Goal: Task Accomplishment & Management: Manage account settings

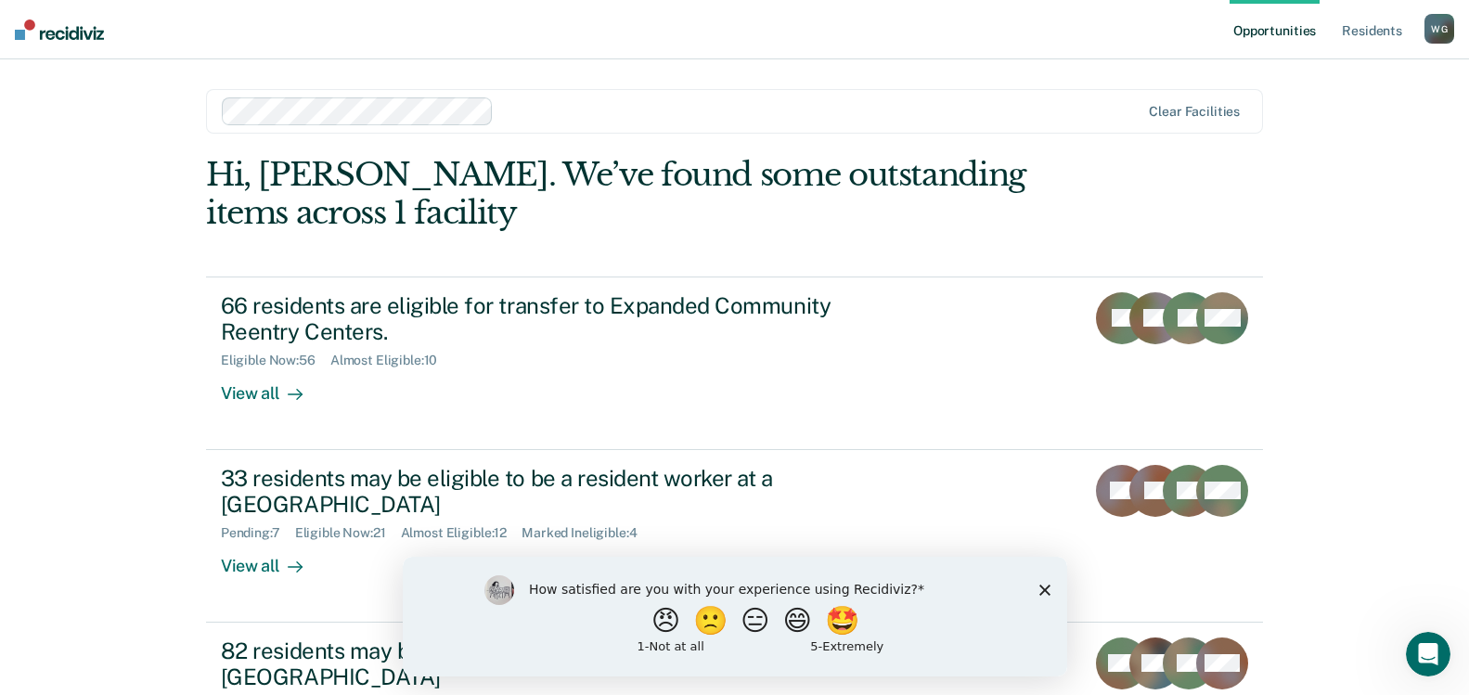
drag, startPoint x: 1045, startPoint y: 593, endPoint x: 1421, endPoint y: 1128, distance: 653.6
click at [1045, 593] on icon "Close survey" at bounding box center [1044, 589] width 11 height 11
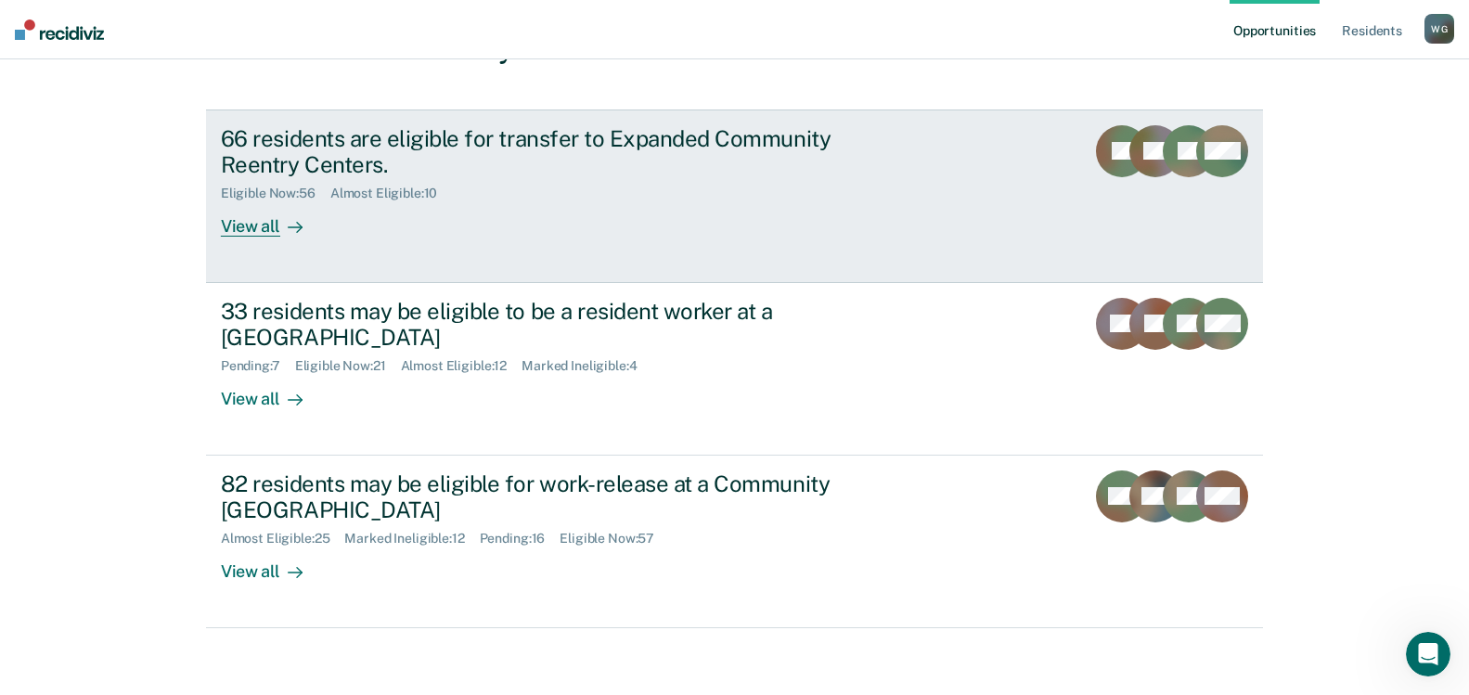
scroll to position [175, 0]
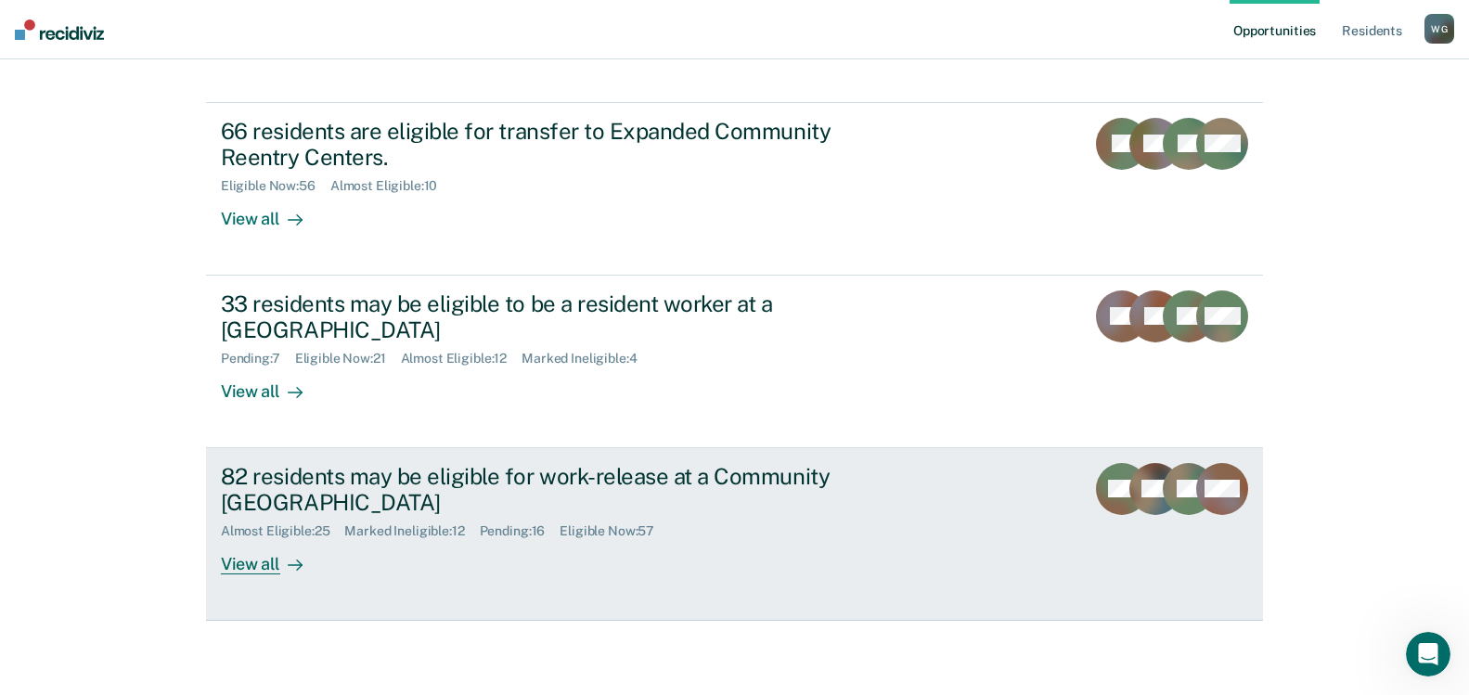
click at [406, 482] on div "82 residents may be eligible for work-release at a Community [GEOGRAPHIC_DATA]" at bounding box center [547, 490] width 652 height 54
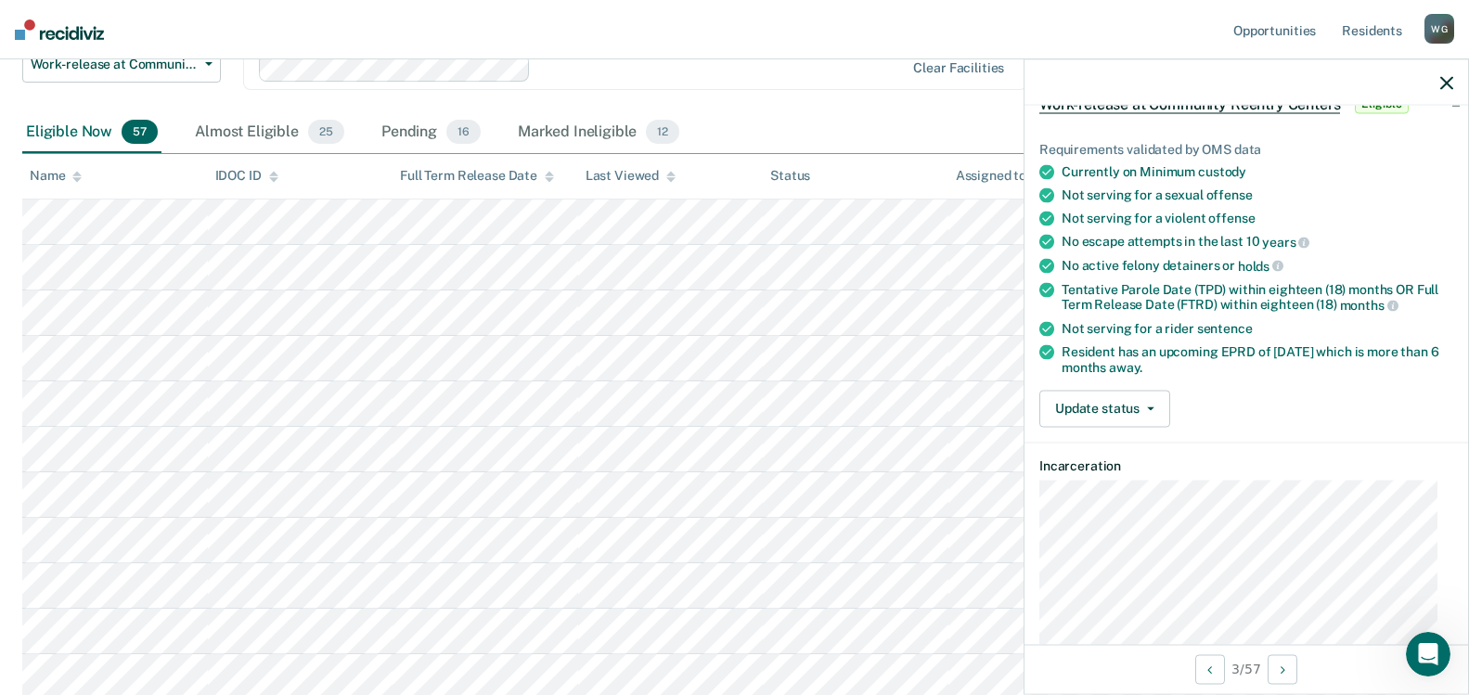
scroll to position [93, 0]
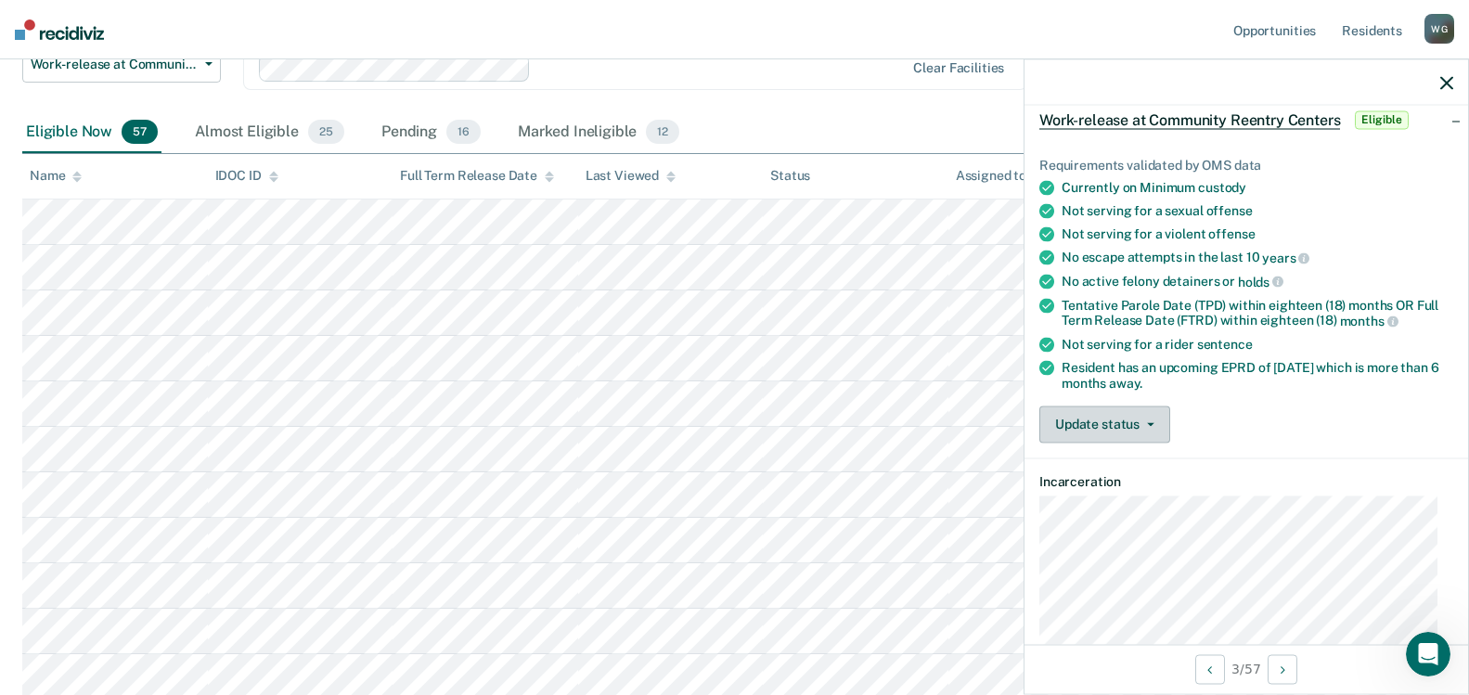
click at [1152, 418] on button "Update status" at bounding box center [1105, 424] width 131 height 37
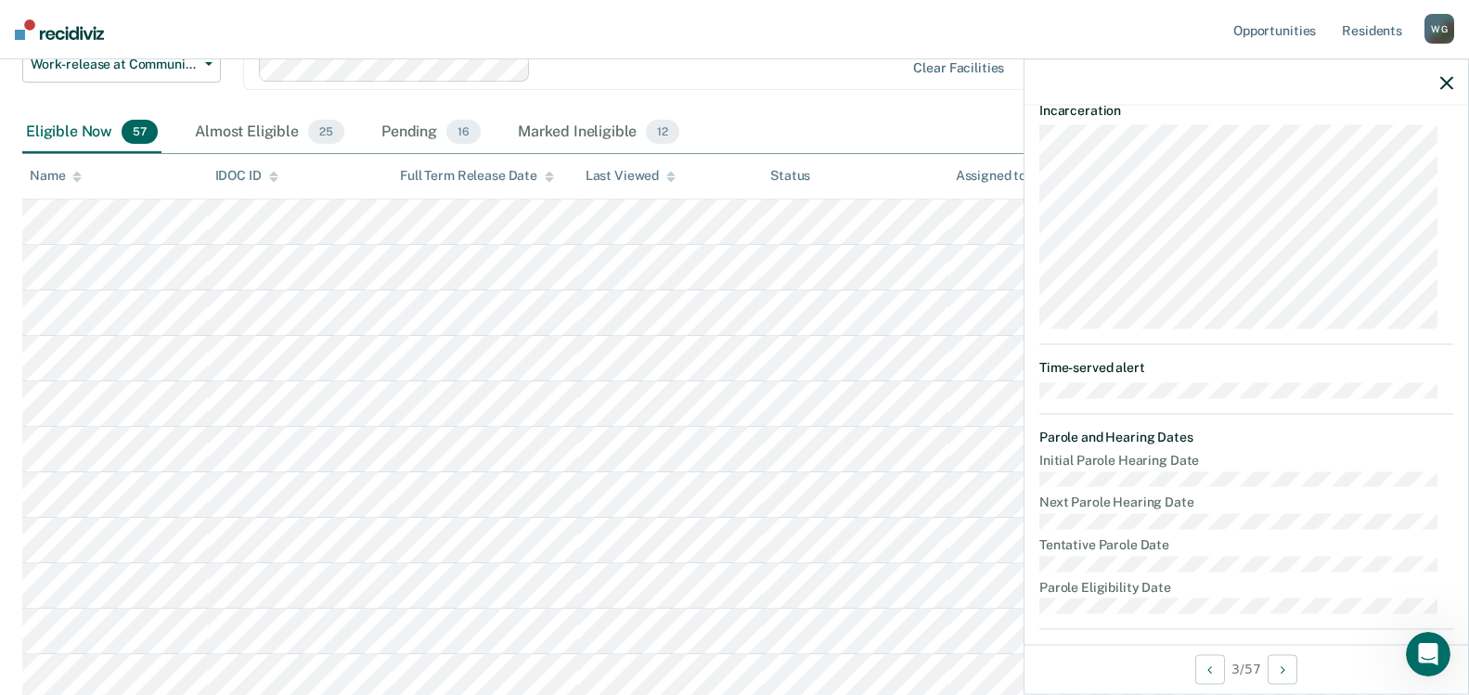
scroll to position [186, 0]
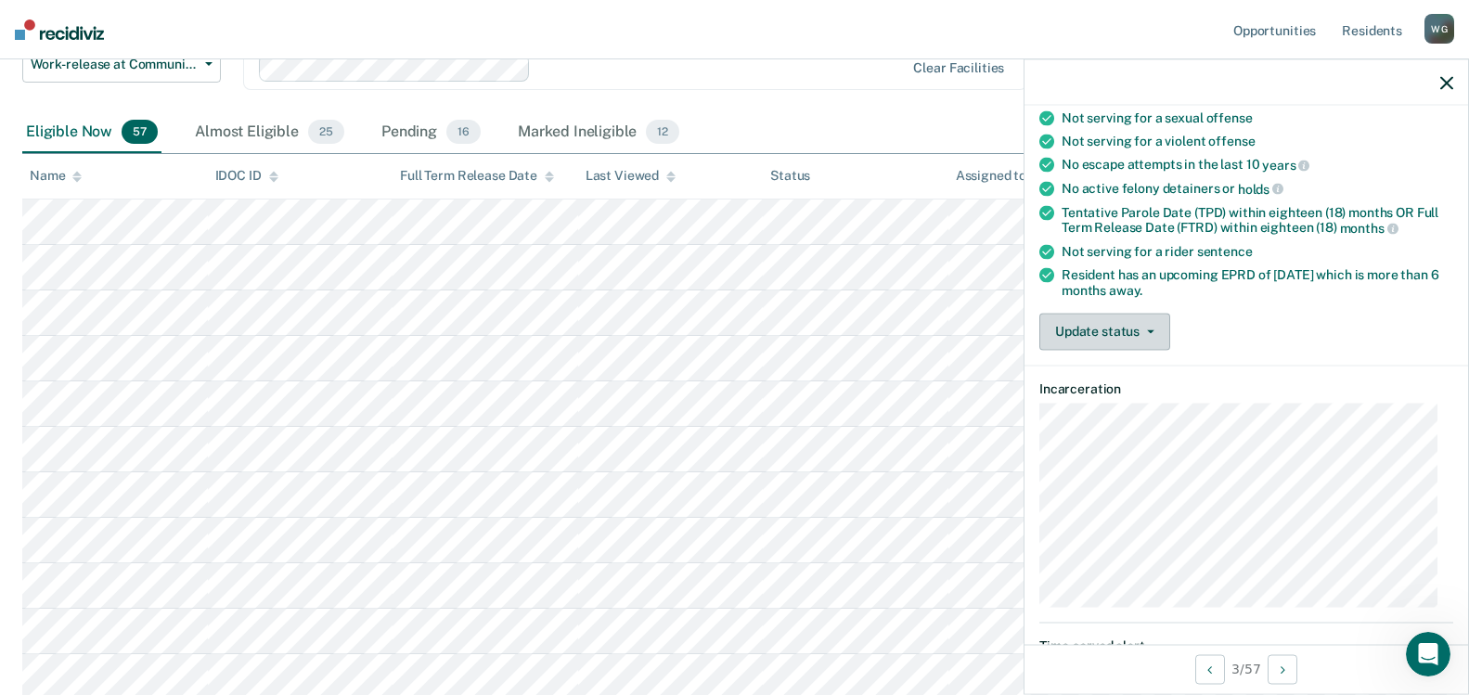
click at [1153, 332] on button "Update status" at bounding box center [1105, 331] width 131 height 37
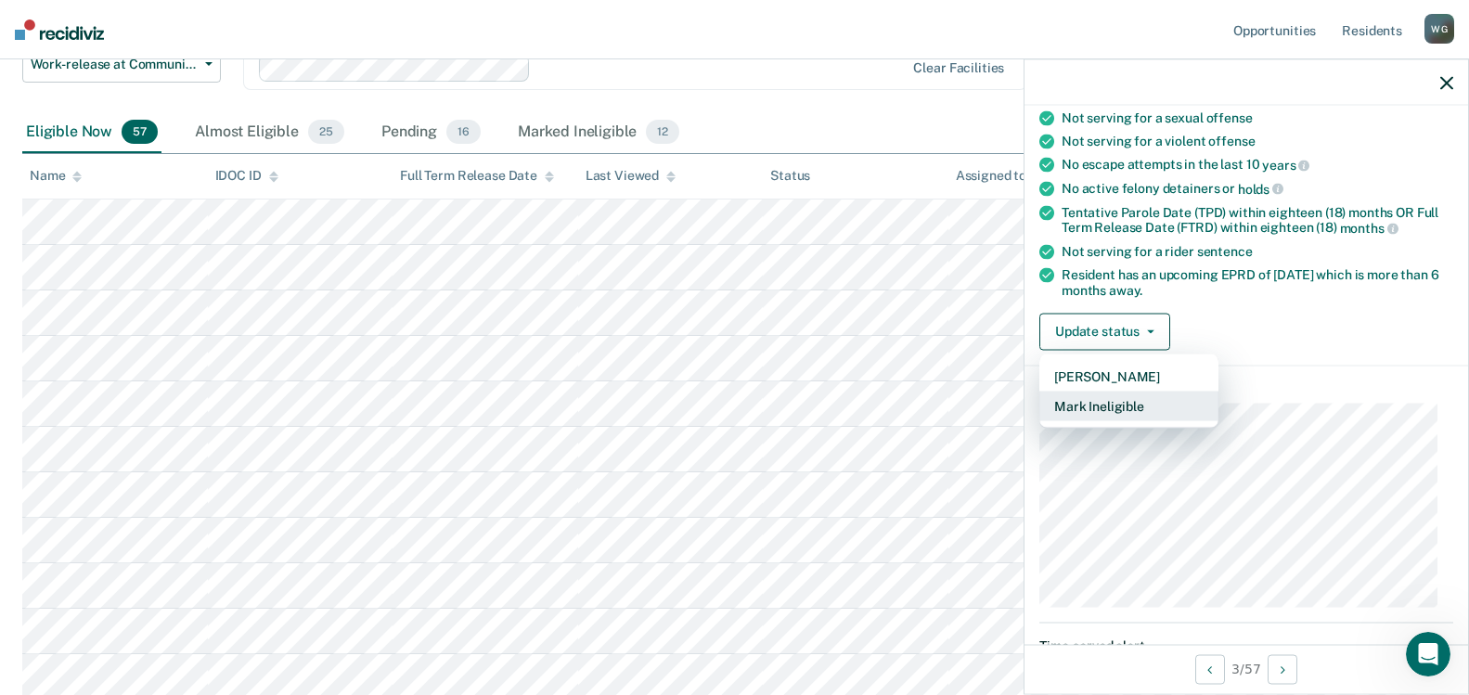
click at [1118, 405] on button "Mark Ineligible" at bounding box center [1129, 406] width 179 height 30
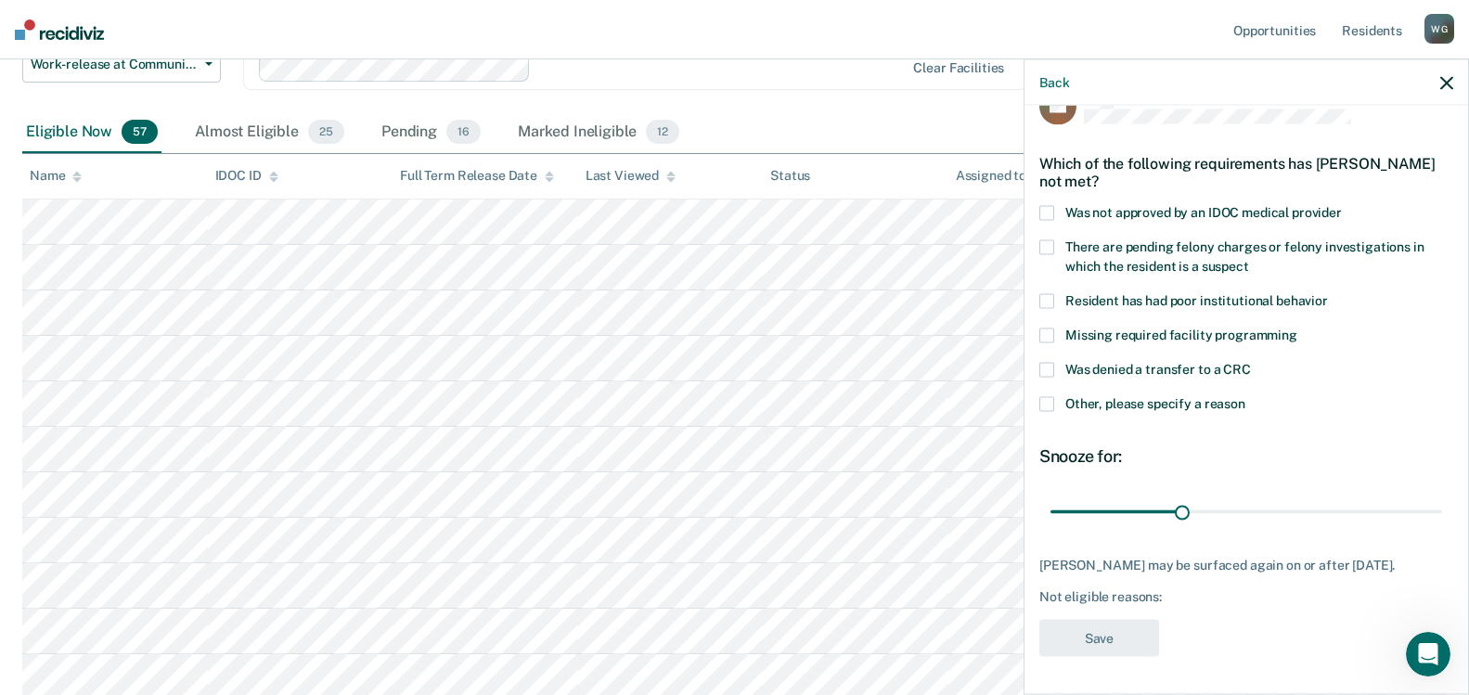
scroll to position [40, 0]
click at [1052, 369] on span at bounding box center [1047, 372] width 15 height 15
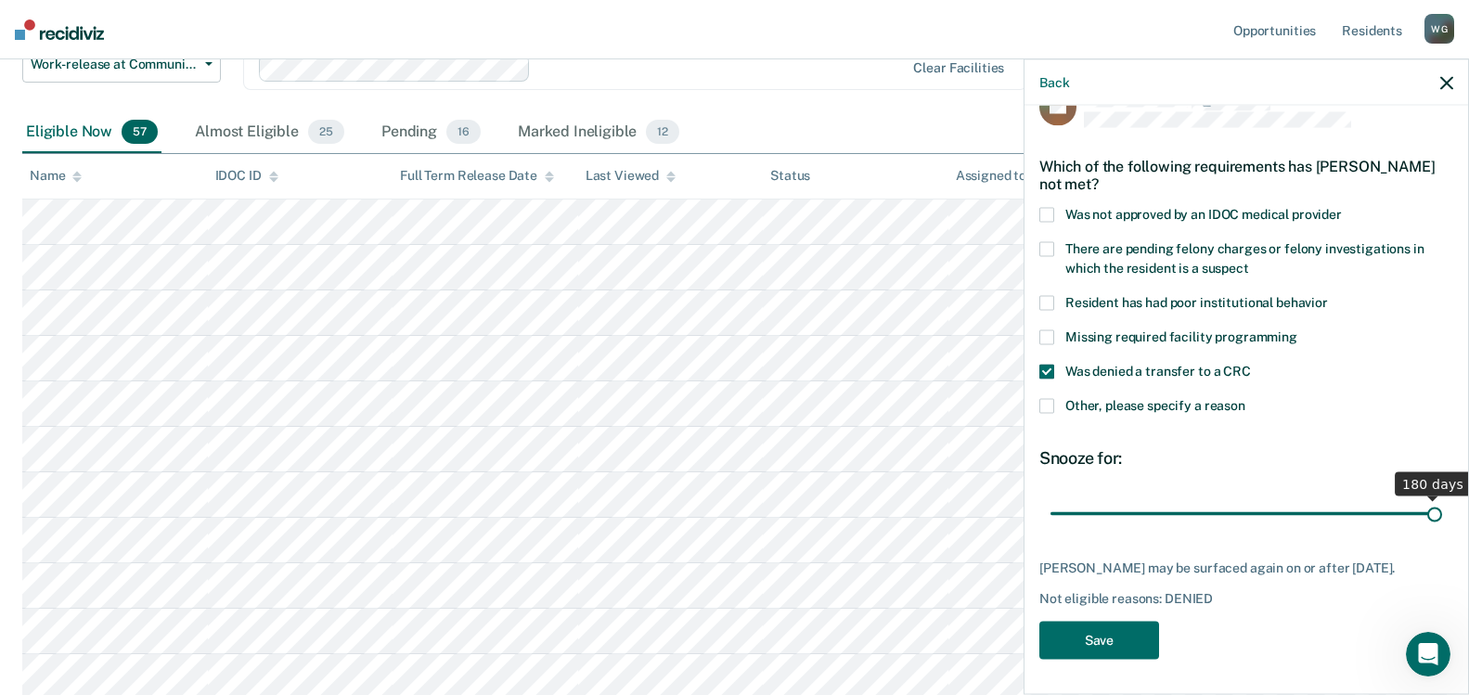
drag, startPoint x: 1177, startPoint y: 509, endPoint x: 1627, endPoint y: 509, distance: 450.2
type input "180"
click at [1442, 509] on input "range" at bounding box center [1247, 514] width 392 height 32
click at [1096, 660] on button "Save" at bounding box center [1100, 641] width 120 height 38
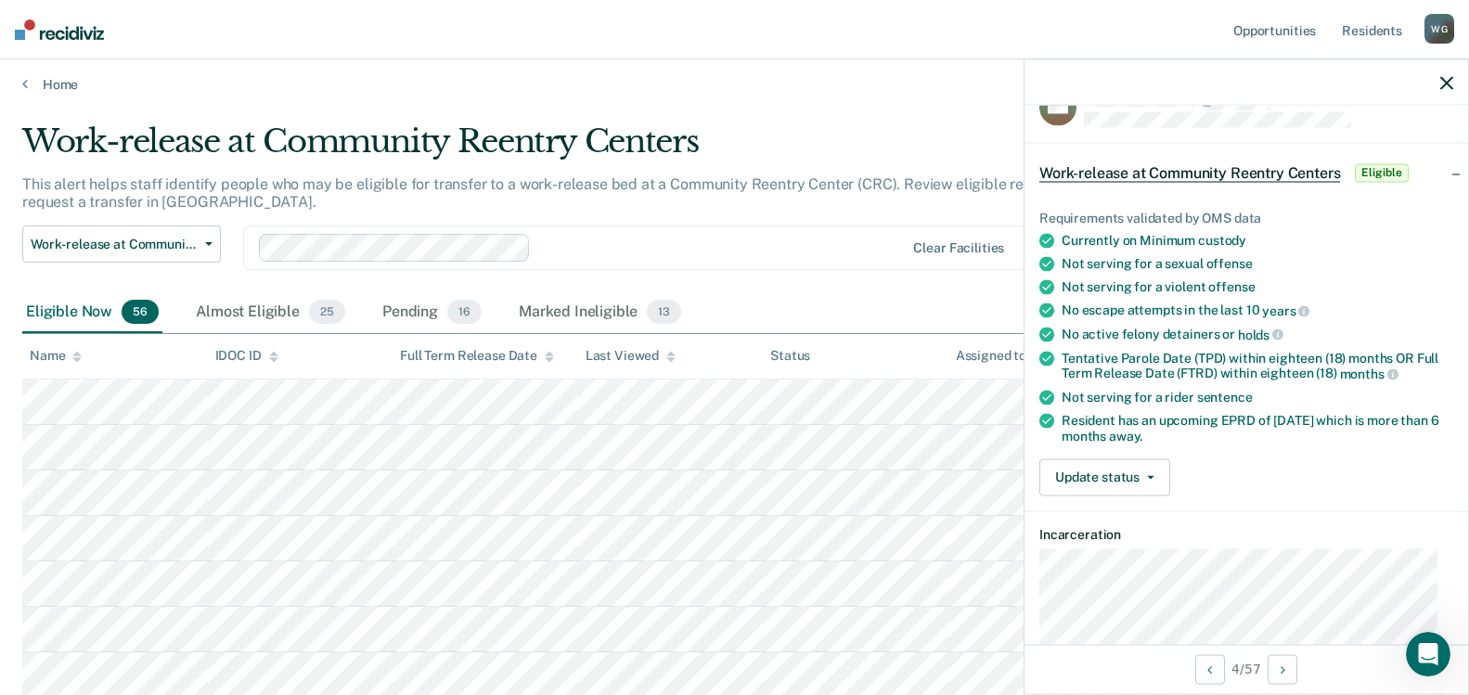
scroll to position [0, 0]
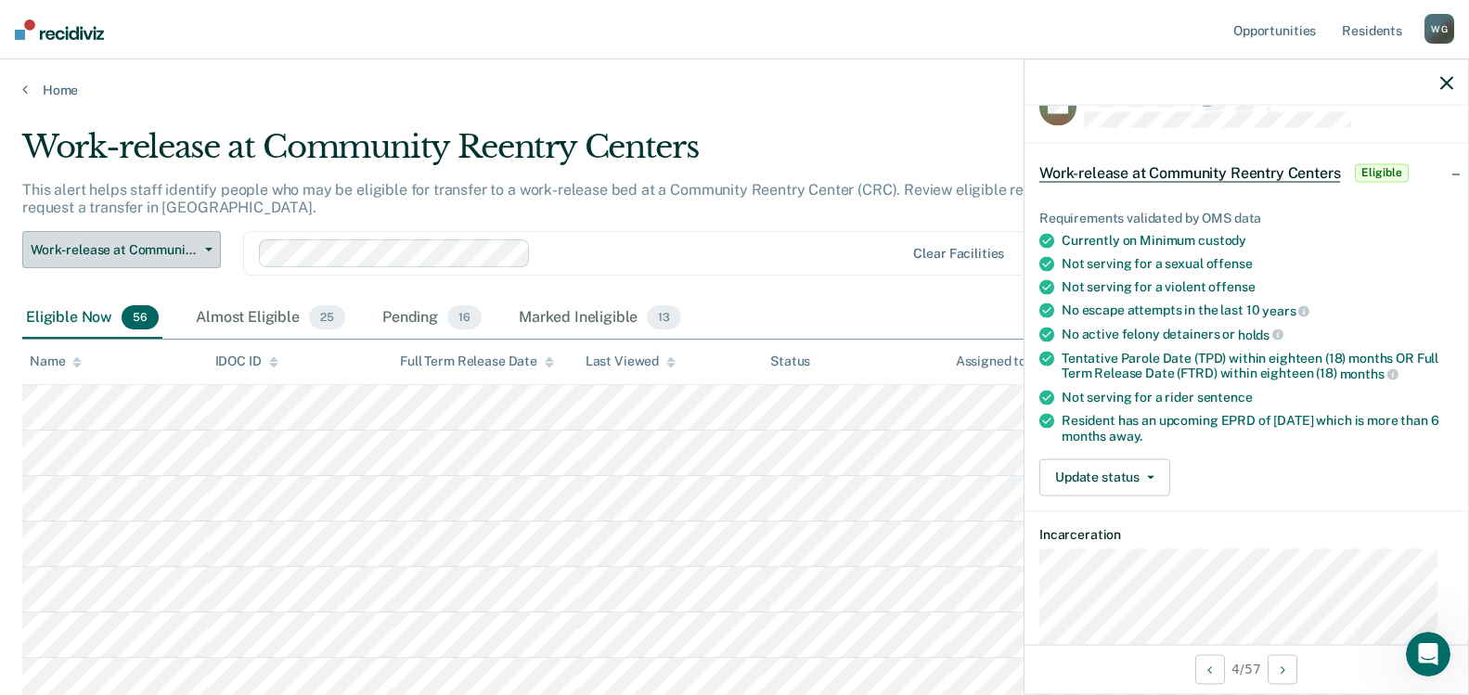
click at [213, 250] on button "Work-release at Community Reentry Centers" at bounding box center [121, 249] width 199 height 37
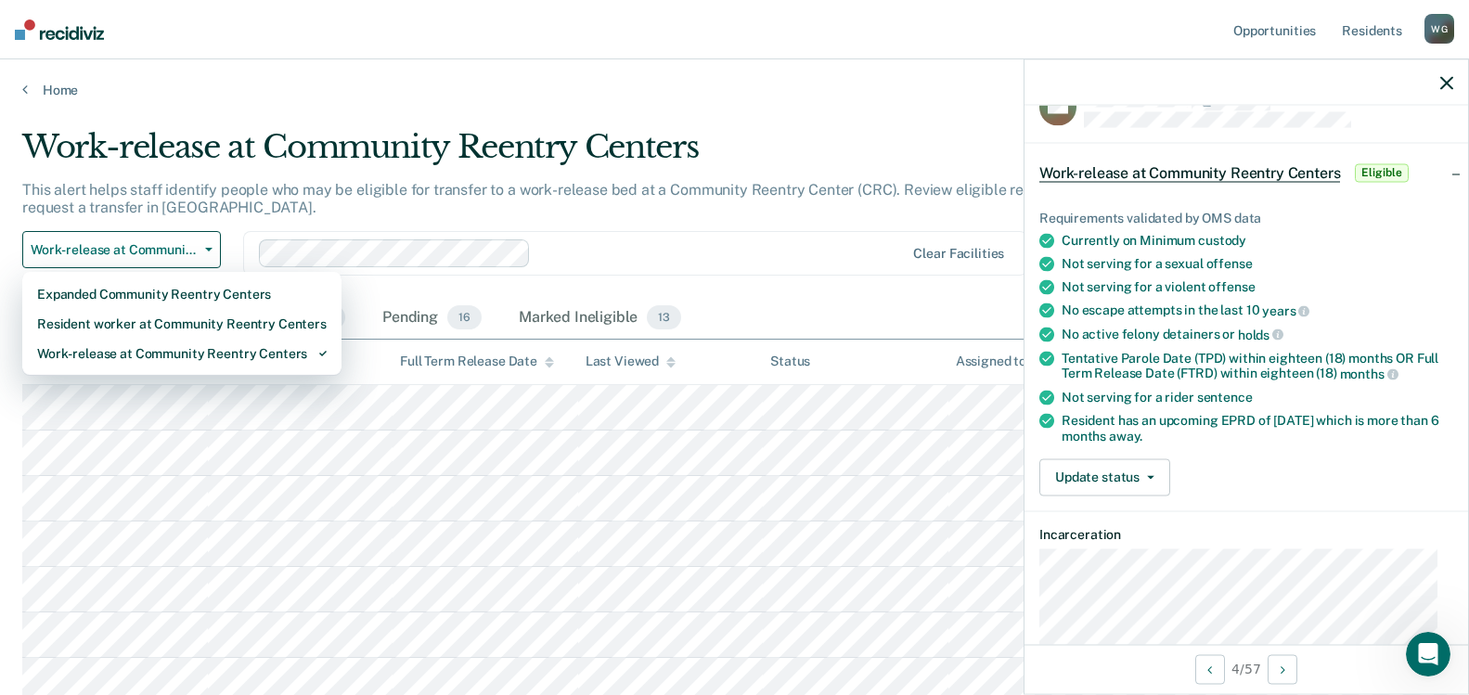
click at [232, 216] on div "This alert helps staff identify people who may be eligible for transfer to a wo…" at bounding box center [573, 206] width 1102 height 50
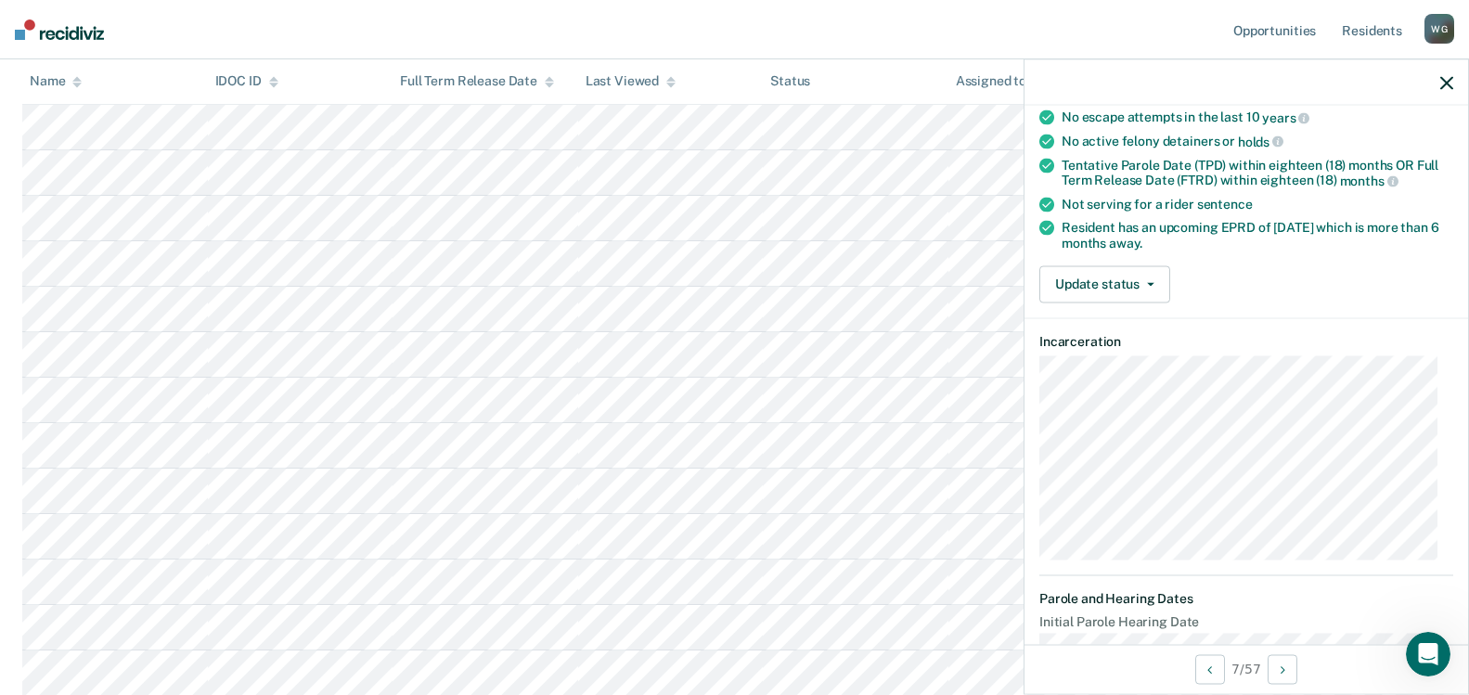
scroll to position [230, 0]
